Goal: Complete application form: Complete application form

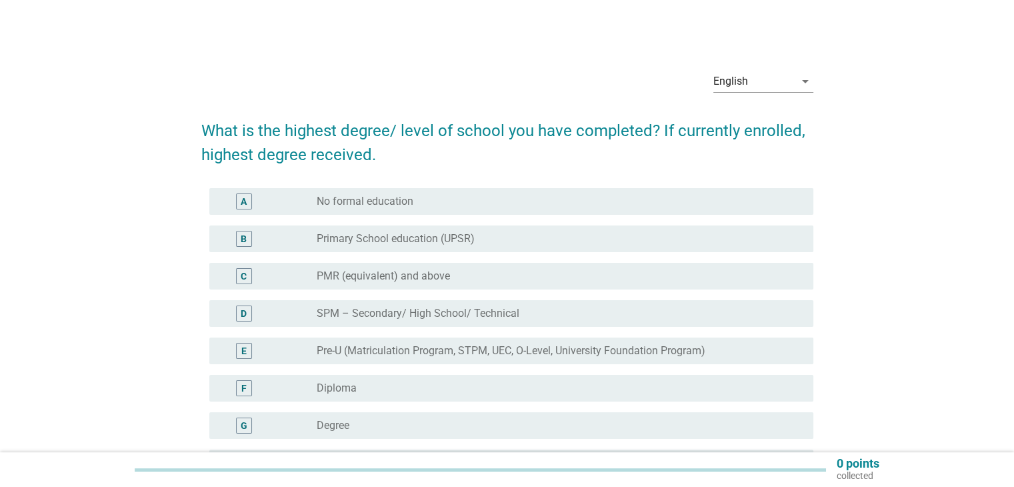
click at [331, 423] on label "Degree" at bounding box center [333, 425] width 33 height 13
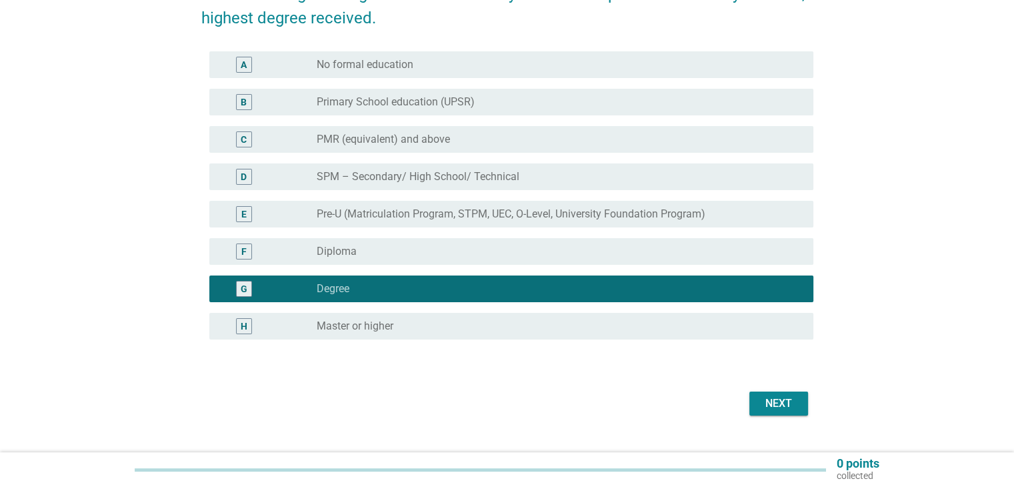
scroll to position [164, 0]
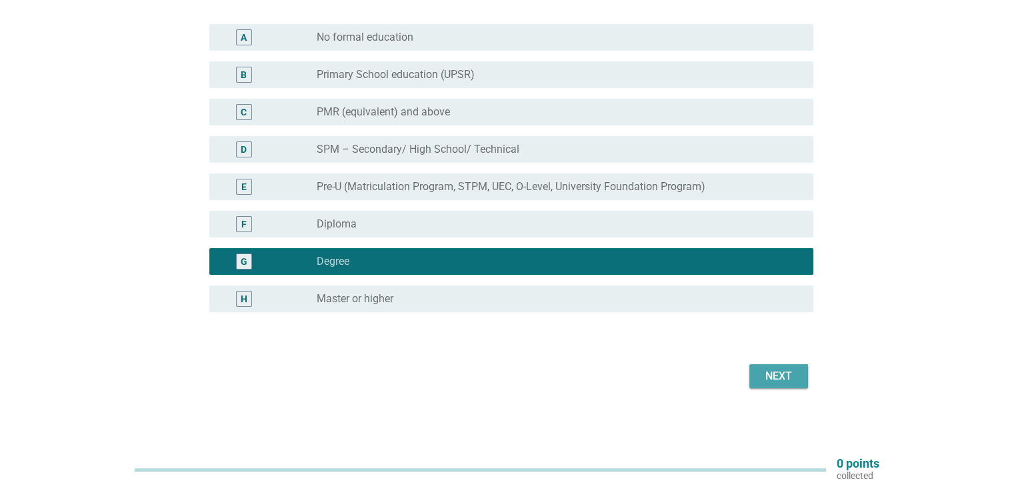
click at [764, 375] on div "Next" at bounding box center [778, 376] width 37 height 16
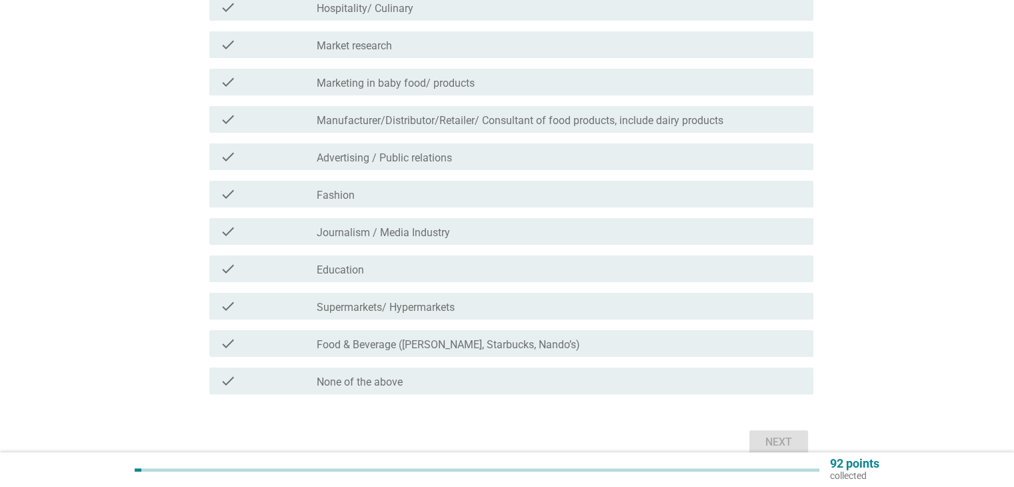
scroll to position [267, 0]
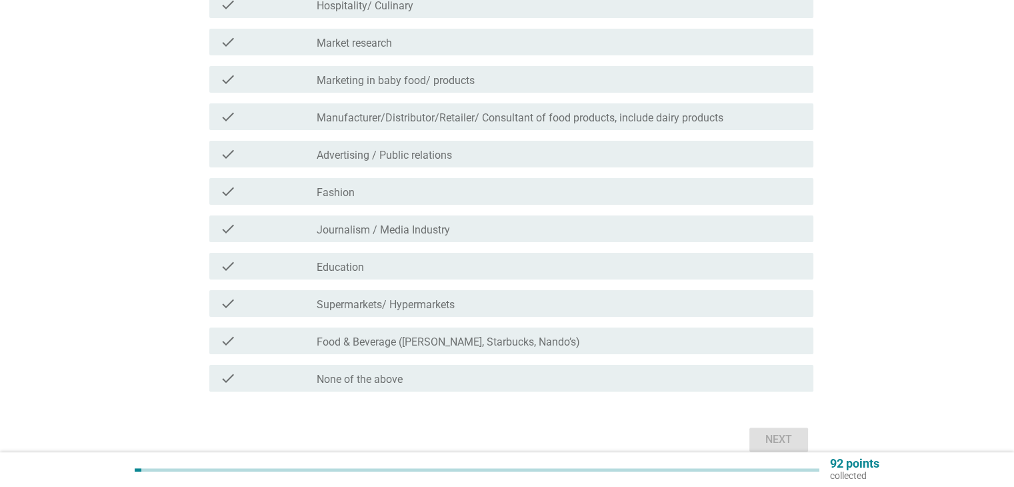
click at [547, 370] on div "check_box_outline_blank None of the above" at bounding box center [559, 378] width 485 height 16
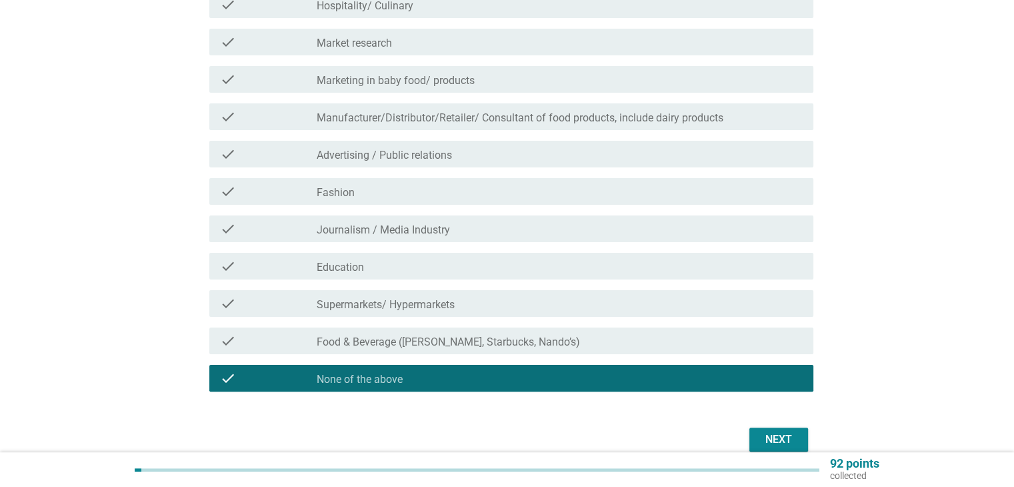
click at [782, 441] on div "Next" at bounding box center [778, 439] width 37 height 16
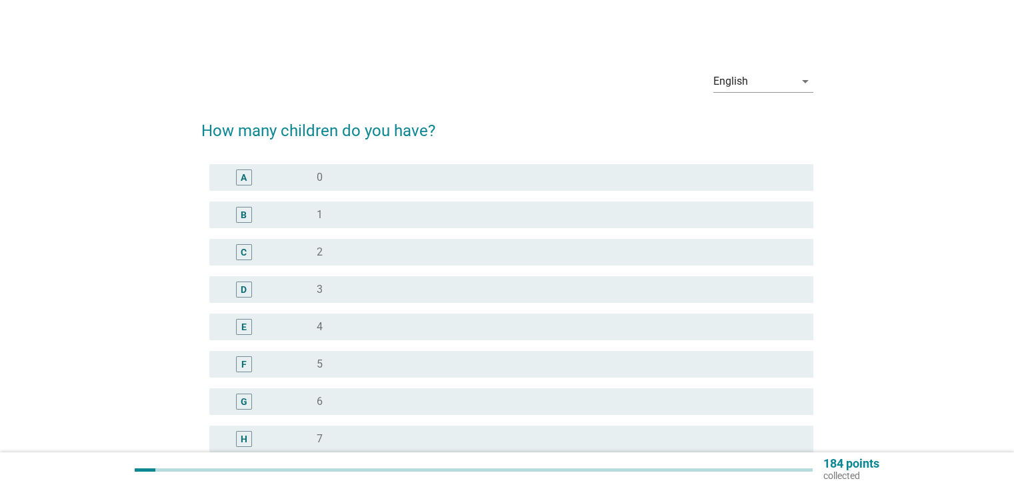
click at [336, 184] on div "radio_button_unchecked 0" at bounding box center [559, 177] width 485 height 16
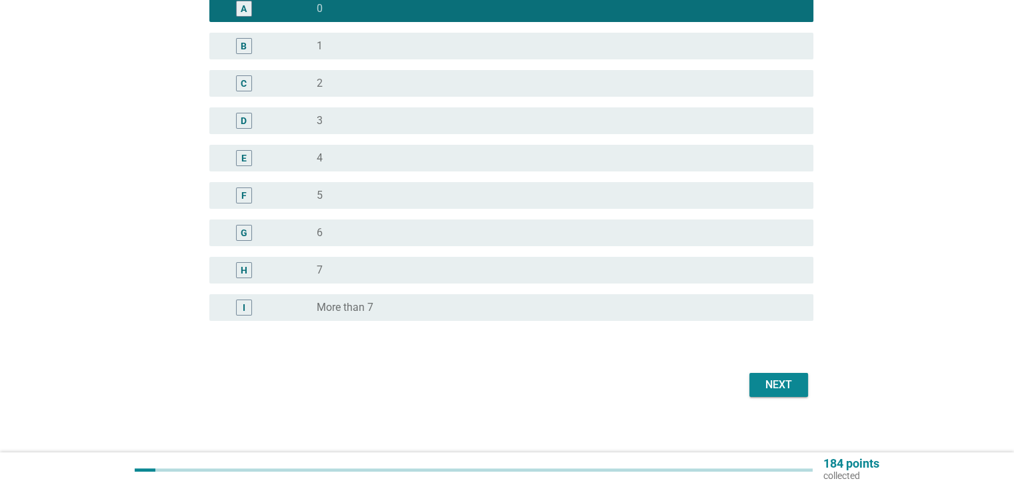
scroll to position [177, 0]
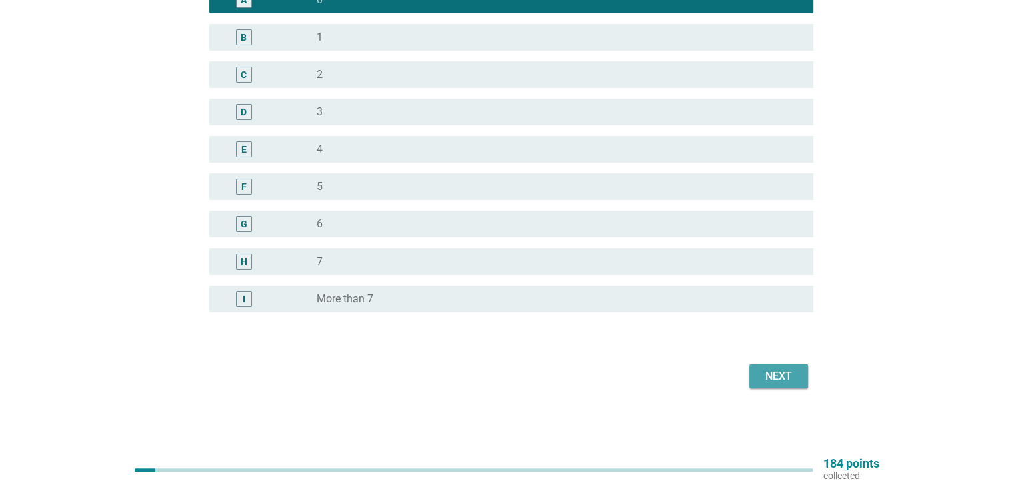
click at [771, 379] on div "Next" at bounding box center [778, 376] width 37 height 16
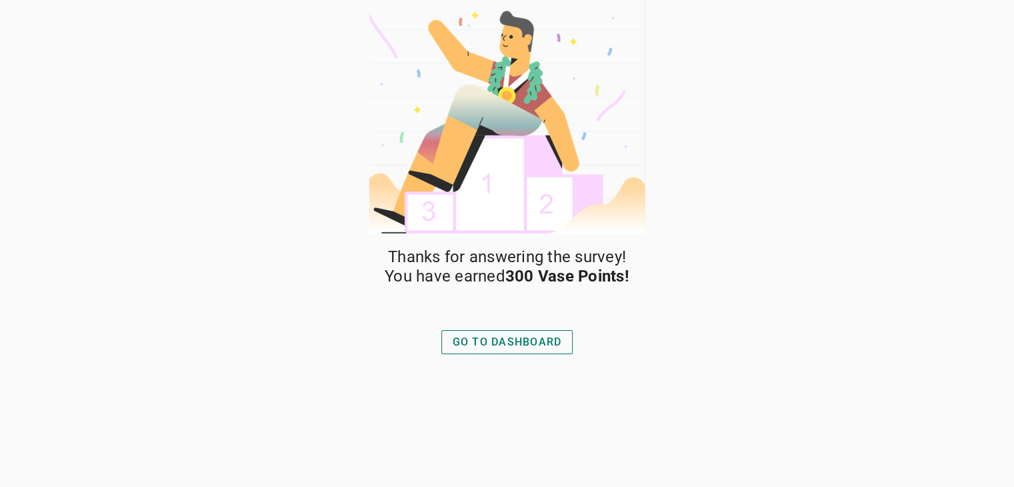
click at [503, 339] on div "GO TO DASHBOARD" at bounding box center [507, 342] width 109 height 16
